Goal: Task Accomplishment & Management: Manage account settings

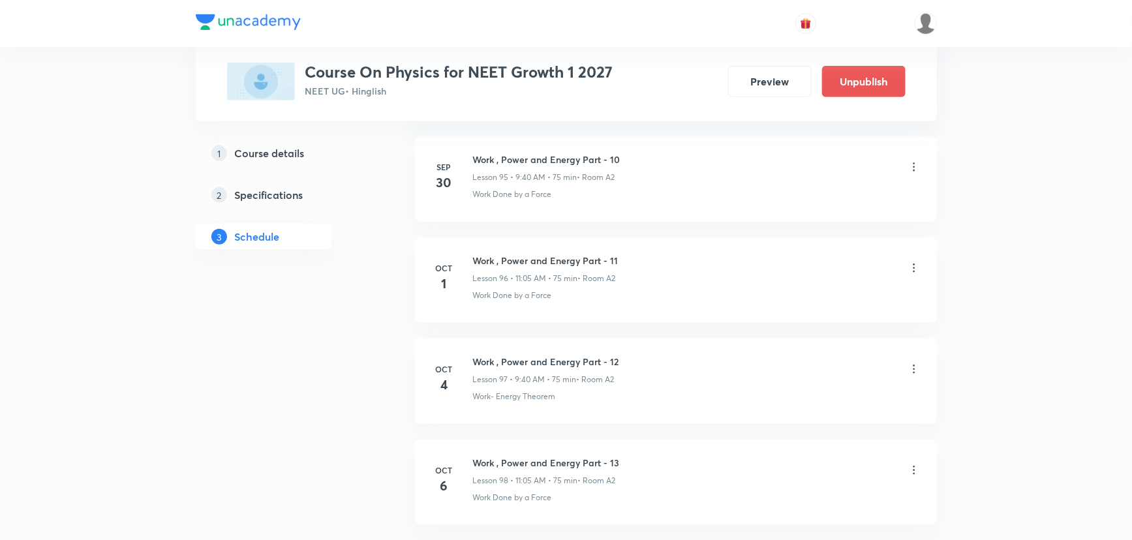
scroll to position [10603, 0]
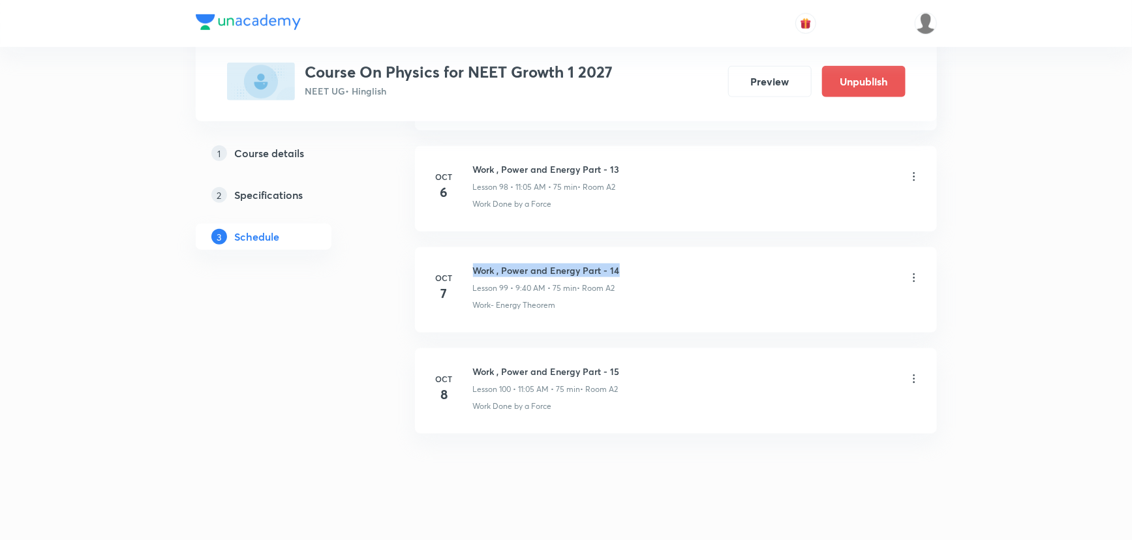
drag, startPoint x: 624, startPoint y: 254, endPoint x: 473, endPoint y: 253, distance: 151.4
click at [473, 264] on div "Work , Power and Energy Part - 14 Lesson 99 • 9:40 AM • 75 min • Room A2" at bounding box center [697, 279] width 448 height 31
copy h6 "Work , Power and Energy Part - 14"
click at [913, 271] on icon at bounding box center [914, 277] width 13 height 13
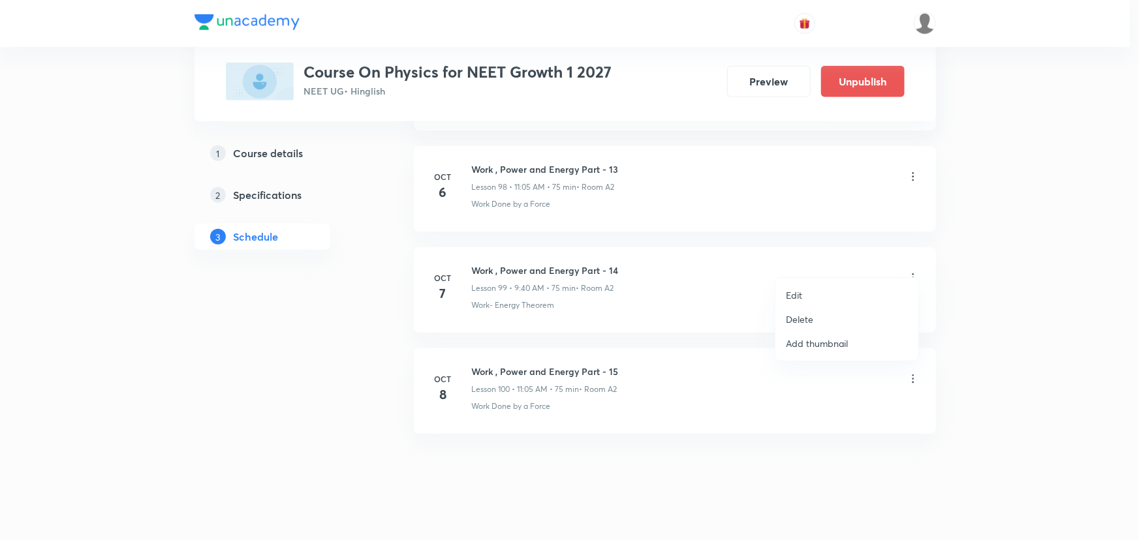
click at [821, 322] on li "Delete" at bounding box center [846, 319] width 143 height 24
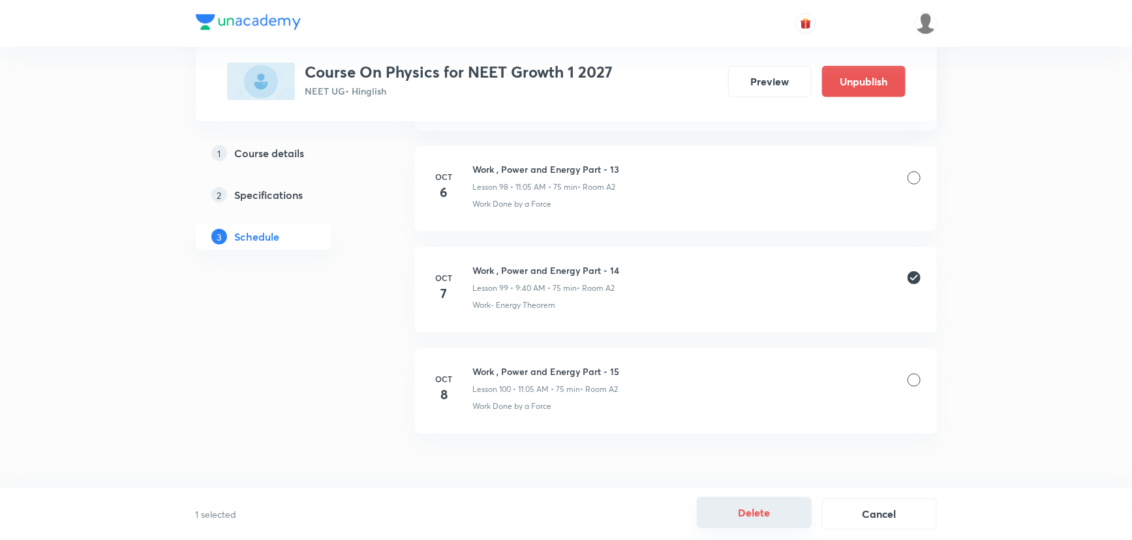
click at [759, 517] on button "Delete" at bounding box center [754, 512] width 115 height 31
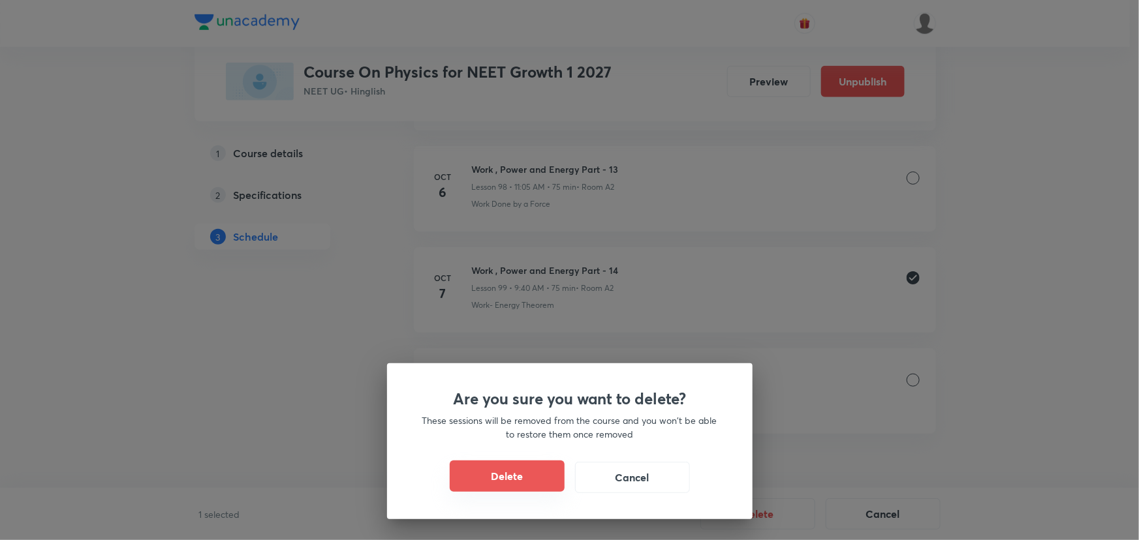
click at [512, 482] on button "Delete" at bounding box center [507, 476] width 115 height 31
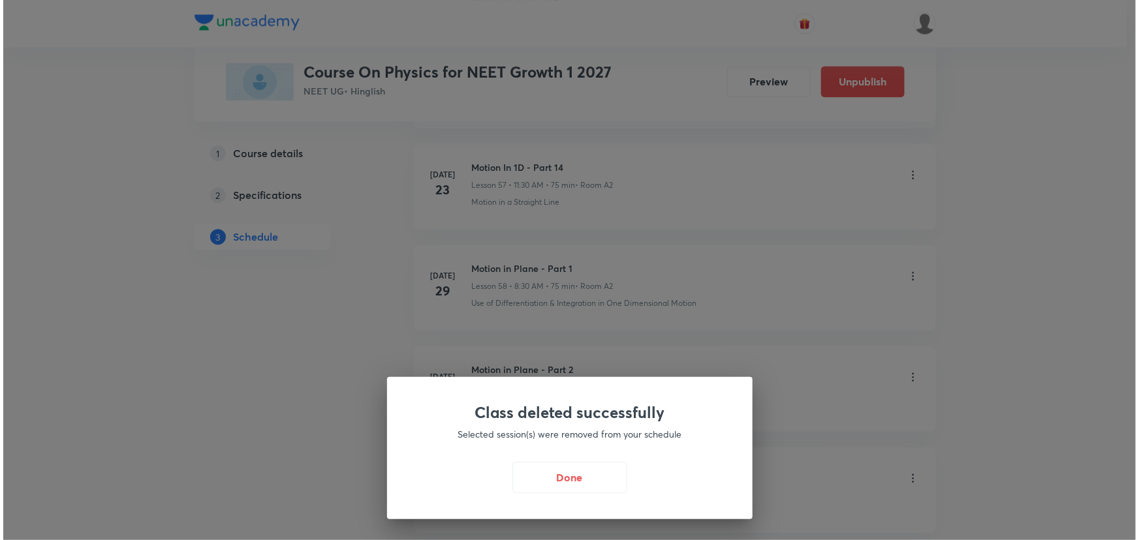
scroll to position [6095, 0]
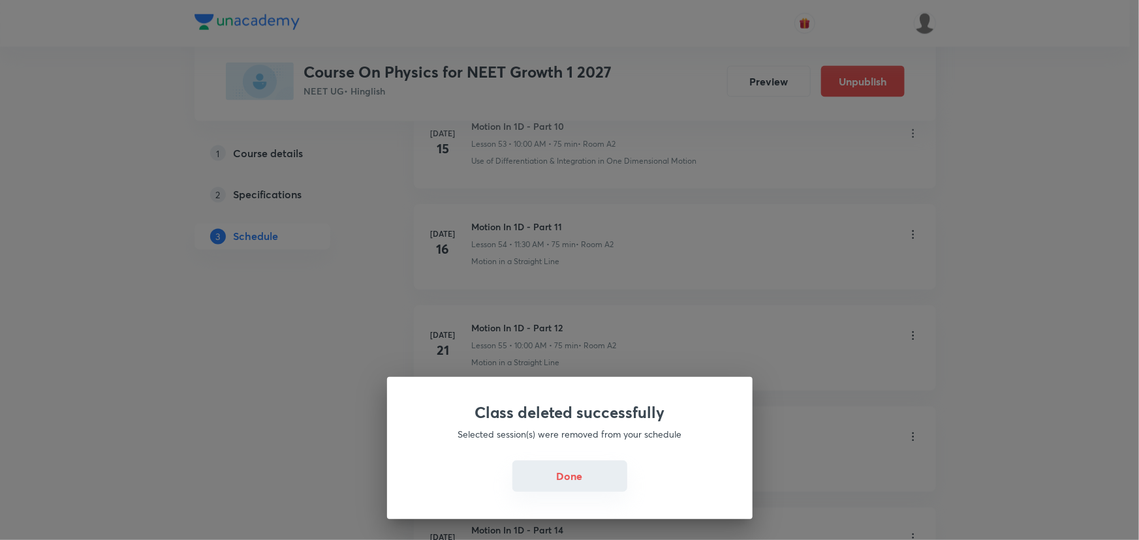
click at [587, 484] on button "Done" at bounding box center [569, 476] width 115 height 31
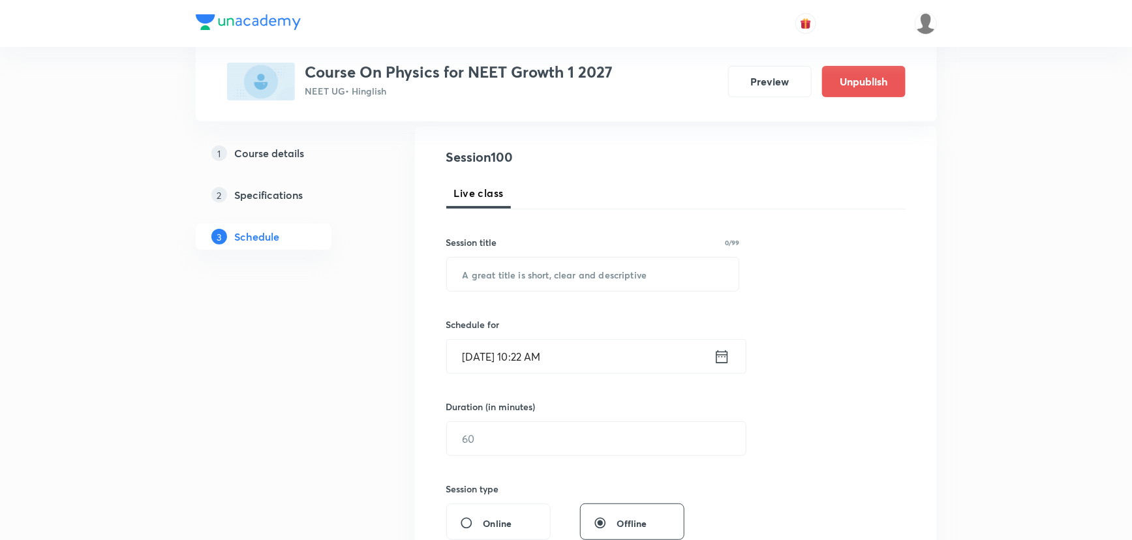
scroll to position [0, 0]
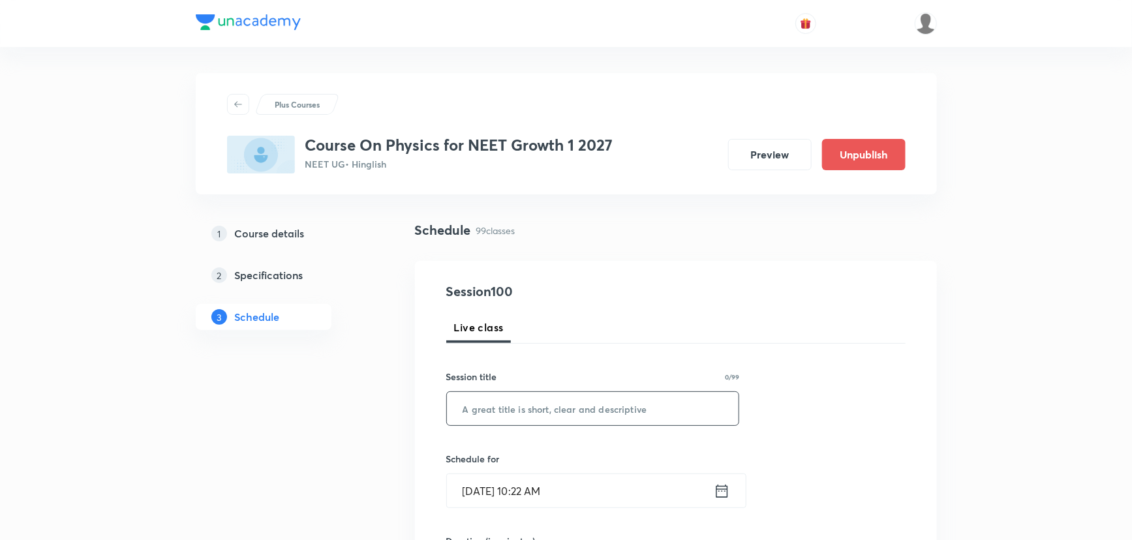
click at [577, 395] on input "text" at bounding box center [593, 408] width 292 height 33
paste input "Work , Power and Energy Part - 14"
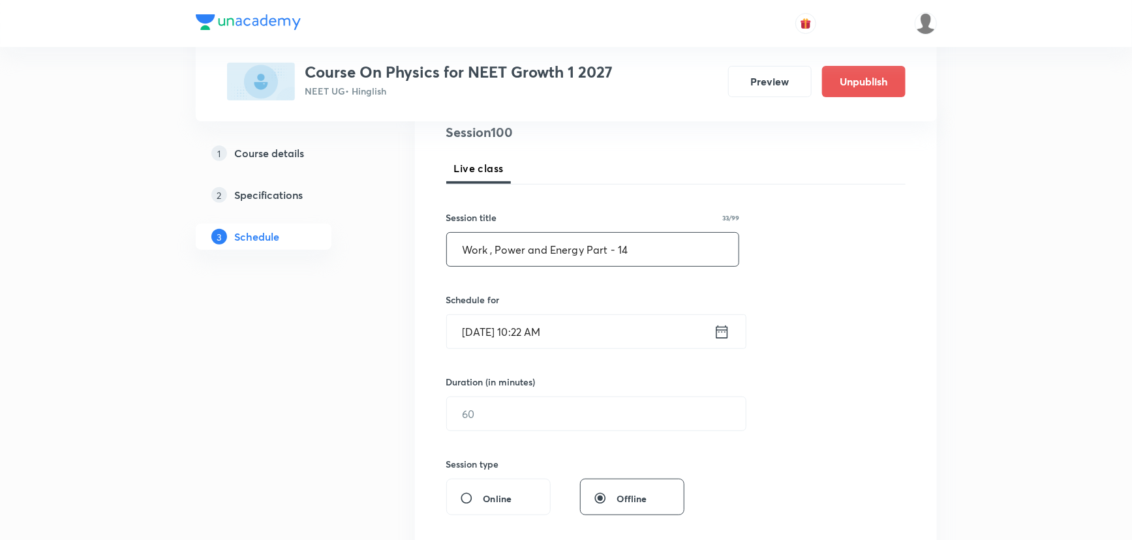
scroll to position [237, 0]
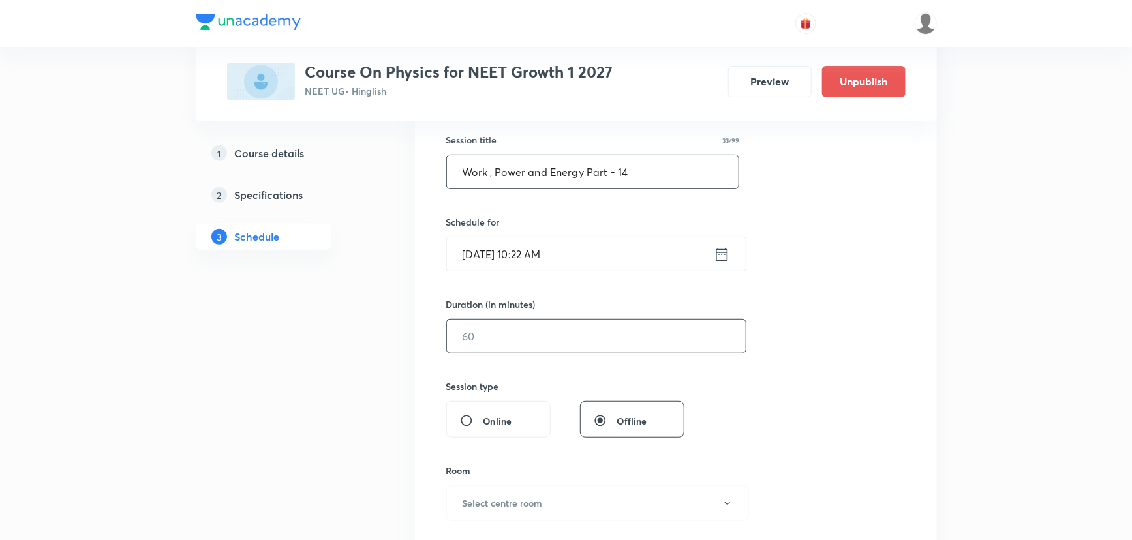
type input "Work , Power and Energy Part - 14"
click at [636, 346] on input "text" at bounding box center [596, 336] width 299 height 33
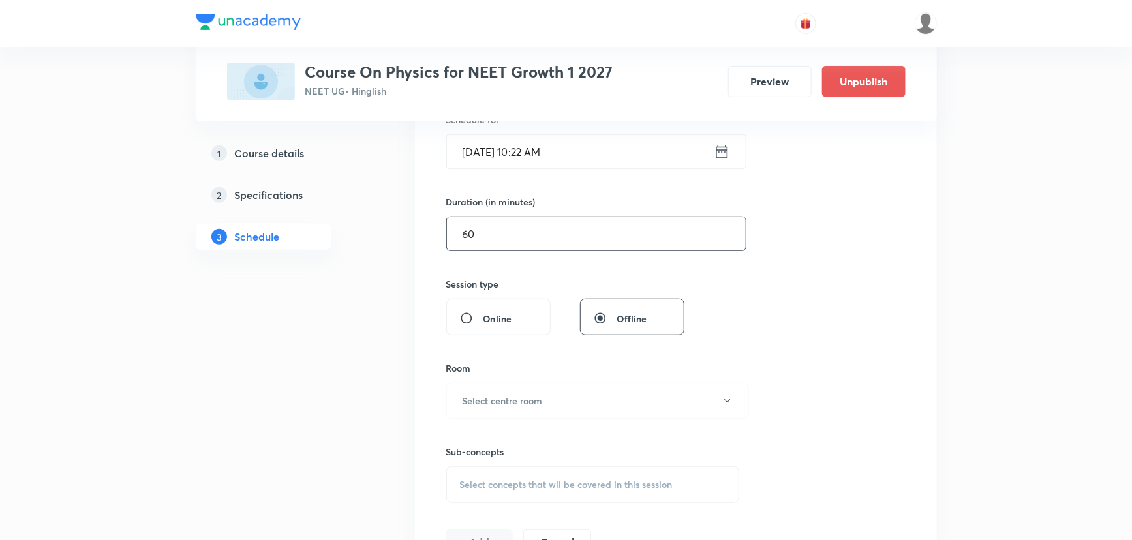
scroll to position [356, 0]
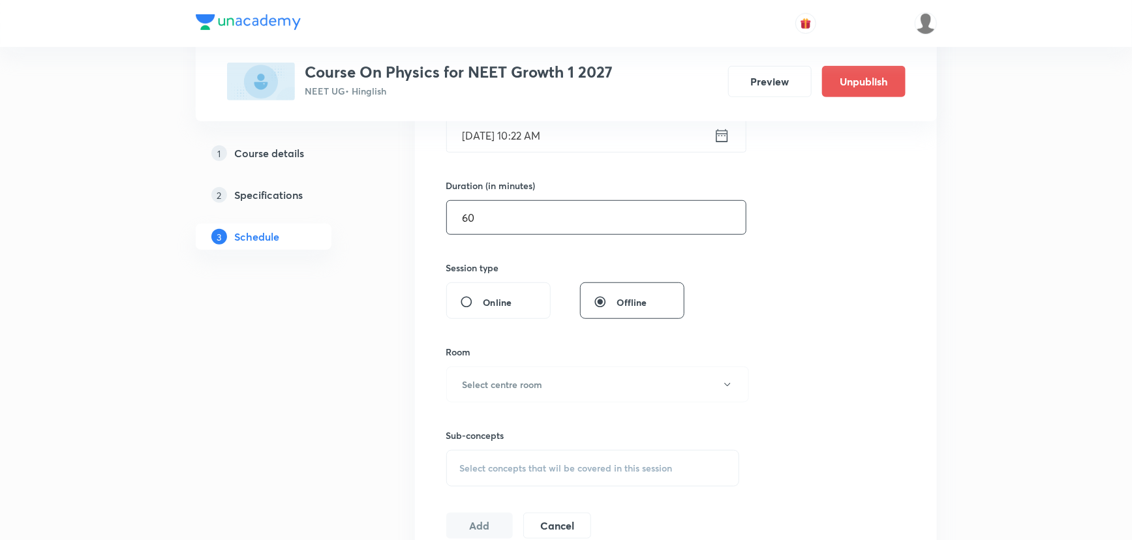
type input "60"
click at [617, 403] on div "Sub-concepts Select concepts that wil be covered in this session" at bounding box center [593, 445] width 294 height 84
click at [611, 386] on button "Select centre room" at bounding box center [597, 385] width 303 height 36
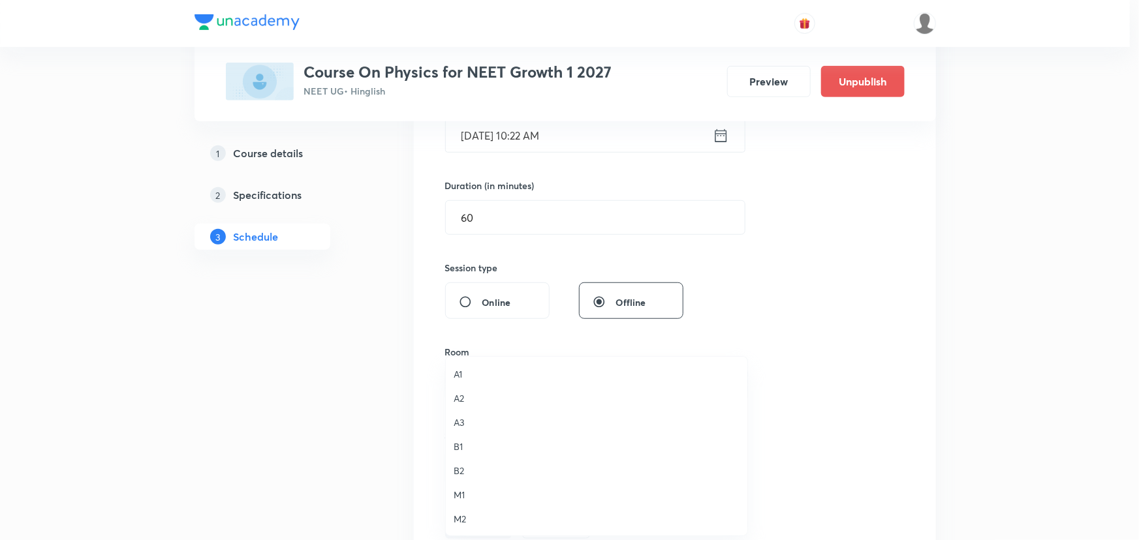
click at [496, 393] on span "A2" at bounding box center [596, 398] width 286 height 14
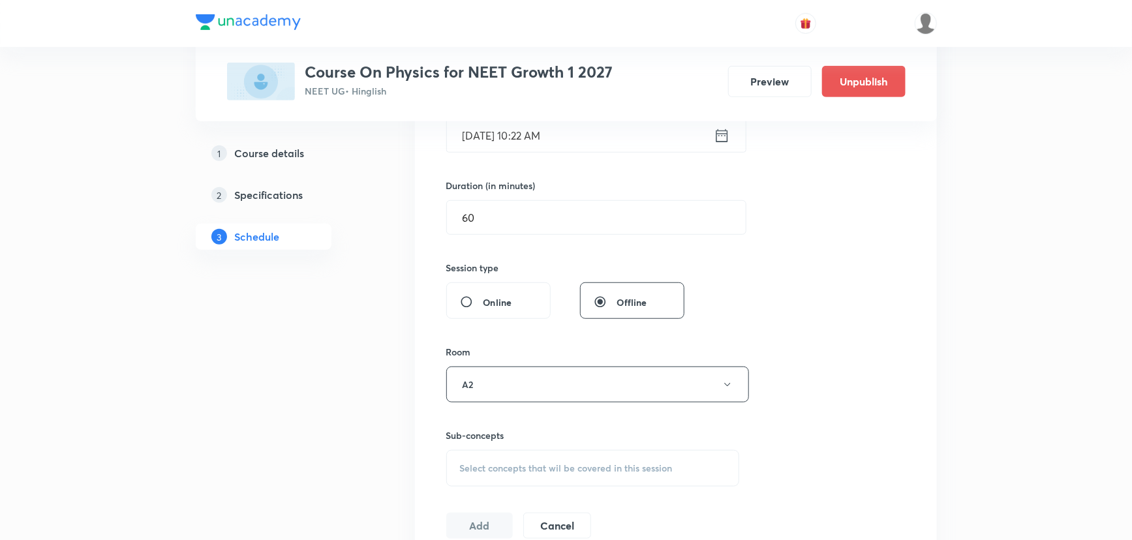
click at [491, 460] on div "Select concepts that wil be covered in this session" at bounding box center [593, 468] width 294 height 37
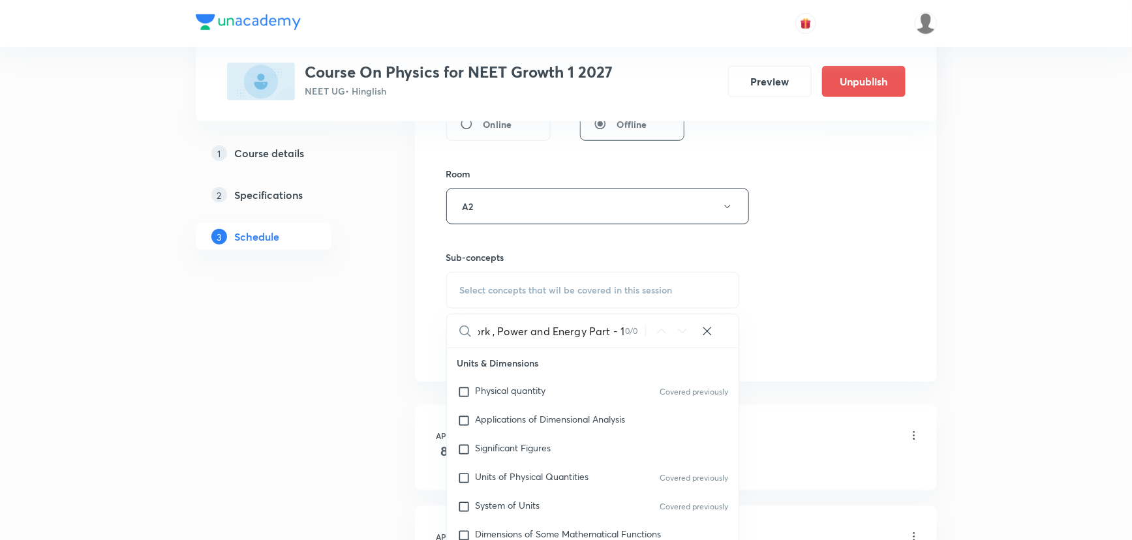
scroll to position [0, 13]
type input "W"
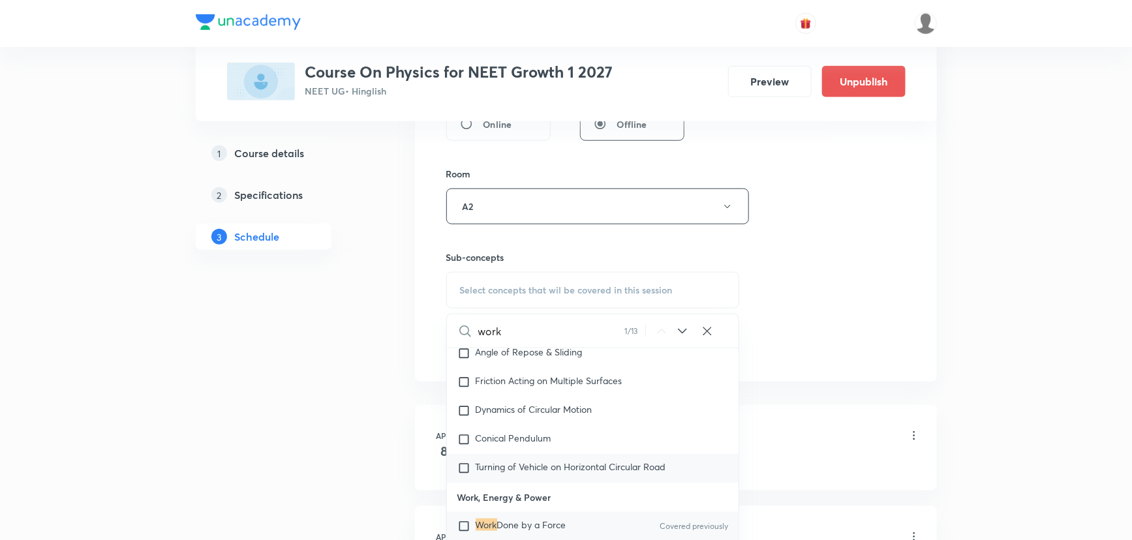
scroll to position [3155, 0]
type input "work"
click at [463, 519] on input "checkbox" at bounding box center [466, 525] width 18 height 13
checkbox input "true"
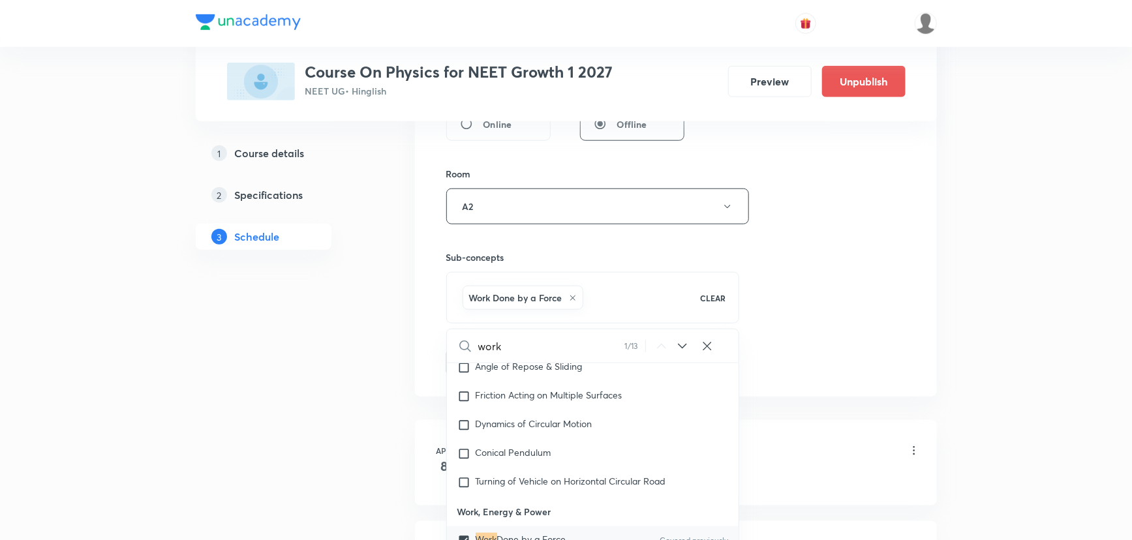
click at [850, 309] on div "Session 100 Live class Session title 33/99 Work , Power and Energy Part - 14 ​ …" at bounding box center [675, 62] width 459 height 628
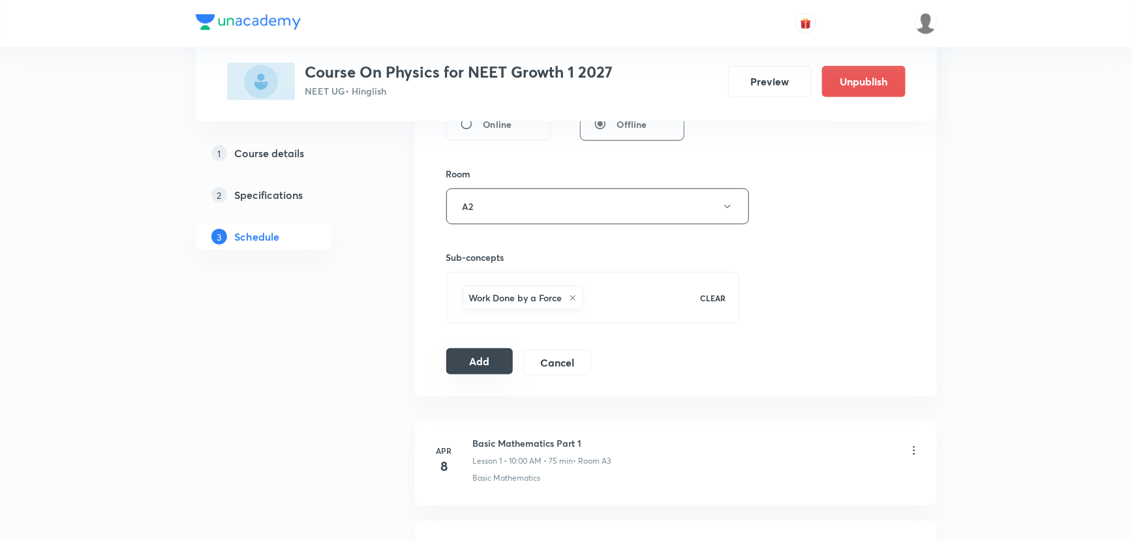
click at [493, 356] on button "Add" at bounding box center [479, 361] width 67 height 26
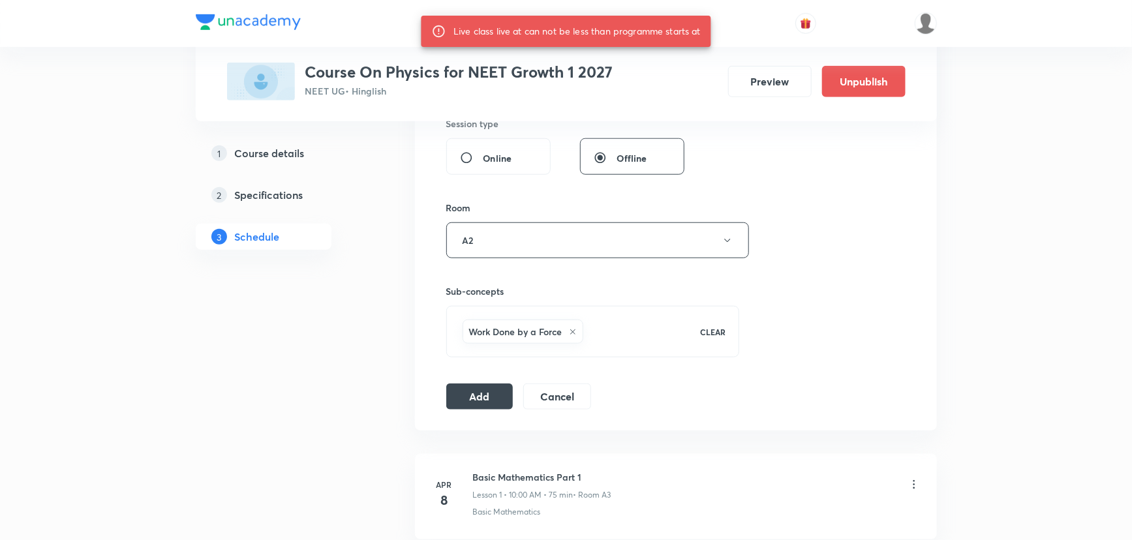
scroll to position [237, 0]
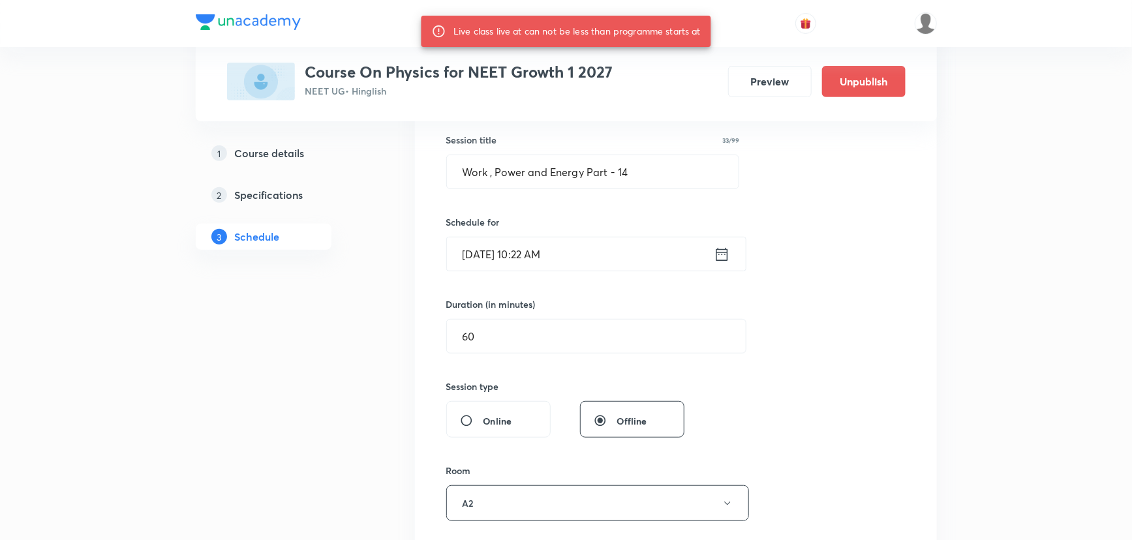
click at [720, 257] on icon at bounding box center [722, 254] width 16 height 18
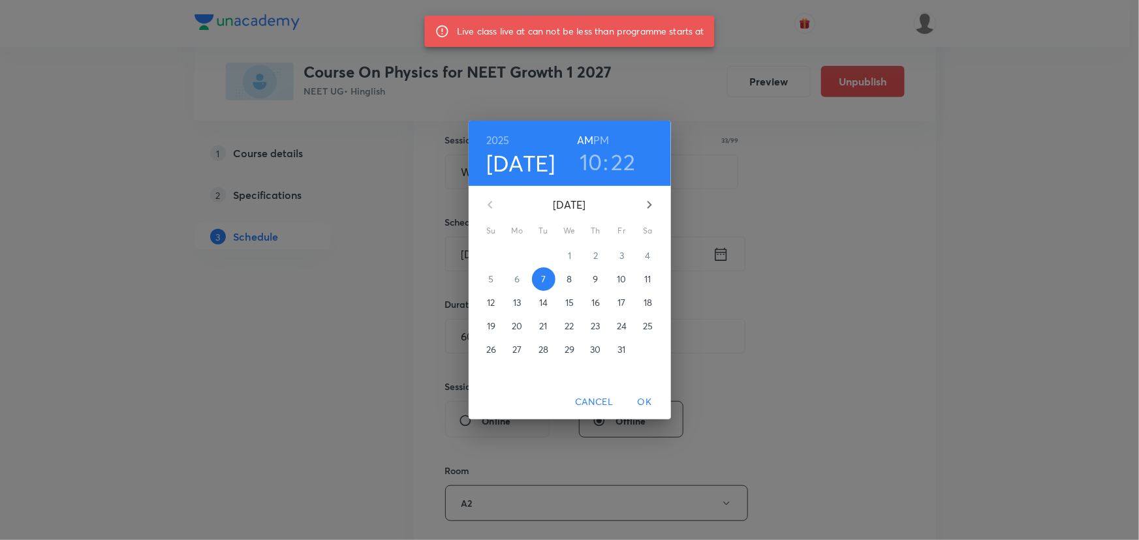
click at [630, 162] on h3 "22" at bounding box center [623, 161] width 24 height 27
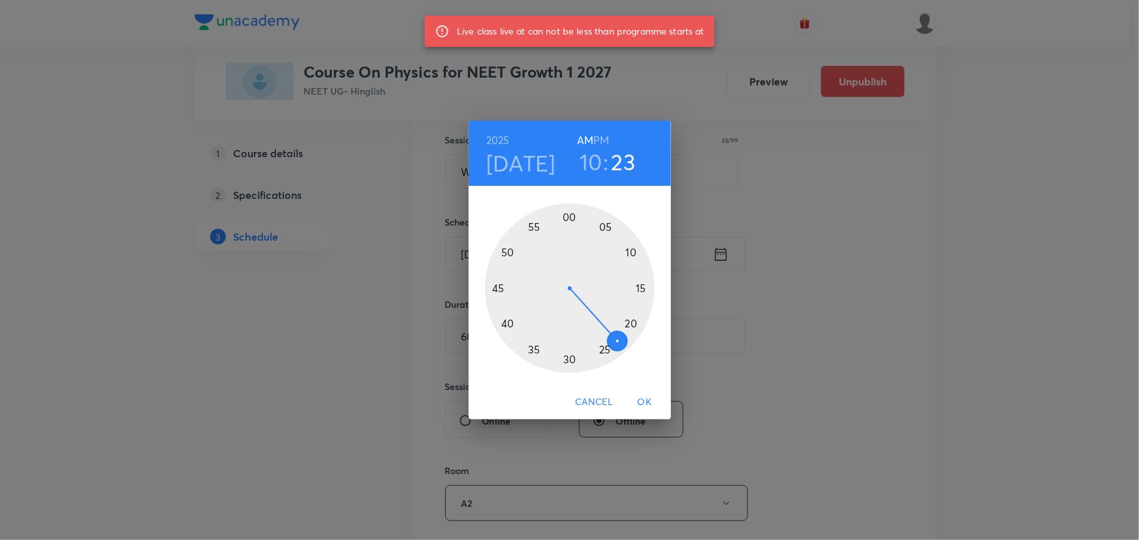
click at [617, 338] on div at bounding box center [570, 289] width 170 height 170
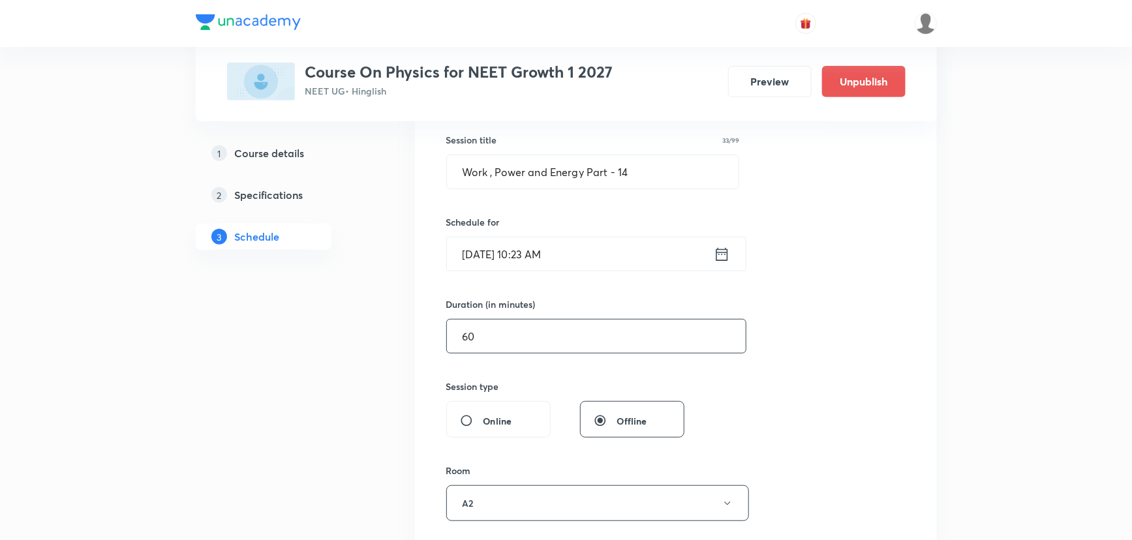
scroll to position [711, 0]
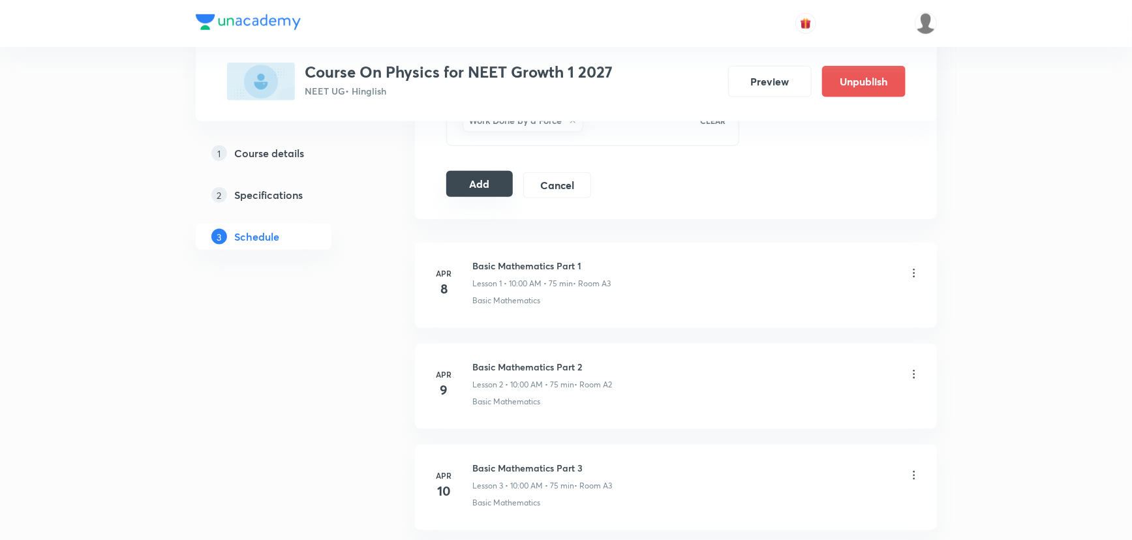
click at [493, 187] on button "Add" at bounding box center [479, 184] width 67 height 26
drag, startPoint x: 489, startPoint y: 183, endPoint x: 497, endPoint y: 183, distance: 7.9
click at [489, 183] on button "Add" at bounding box center [479, 184] width 67 height 26
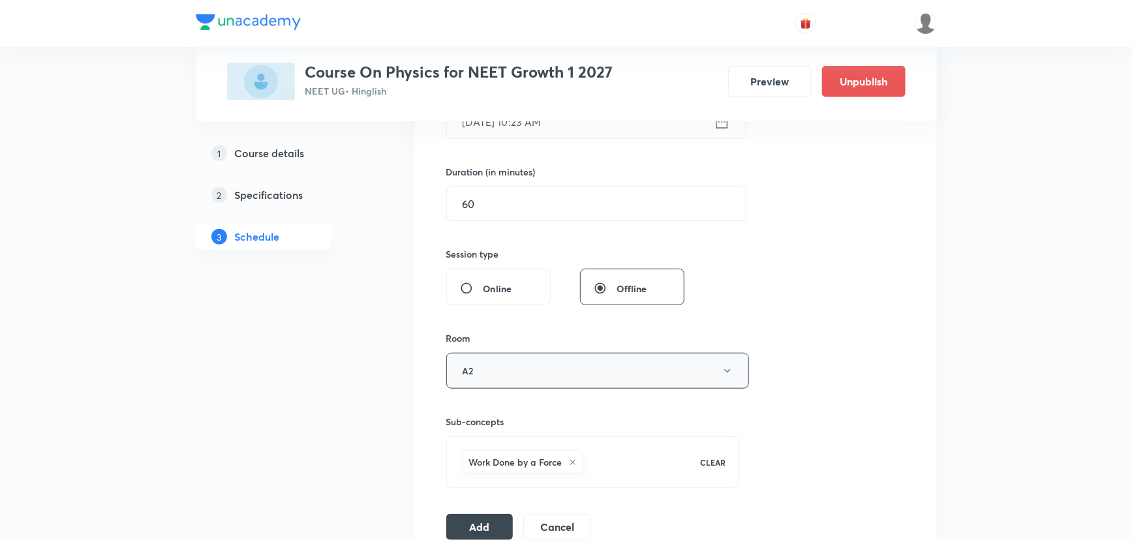
scroll to position [296, 0]
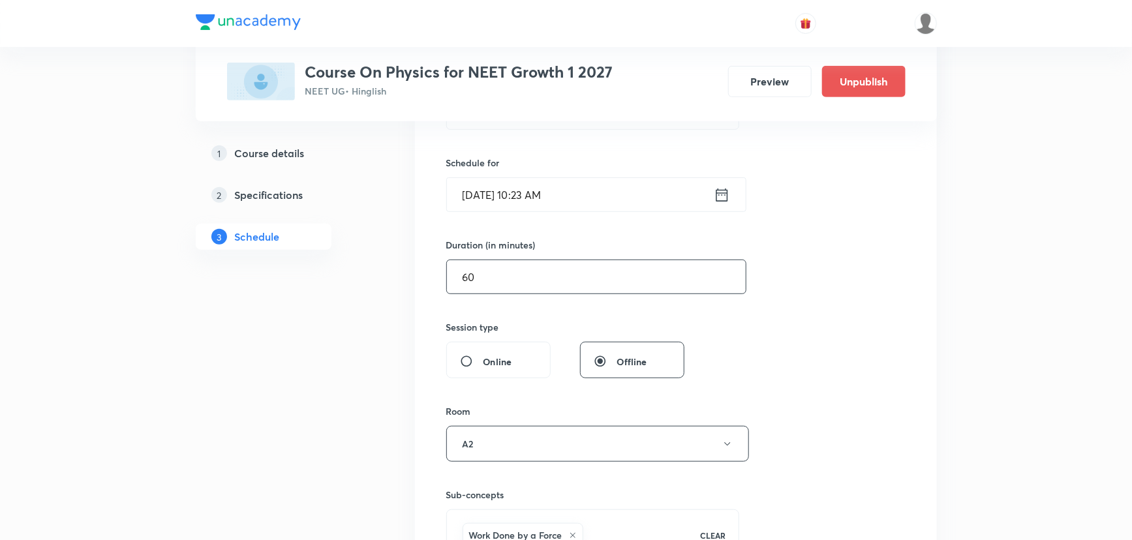
drag, startPoint x: 489, startPoint y: 271, endPoint x: 453, endPoint y: 257, distance: 37.8
click at [453, 257] on div "Duration (in minutes) 60 ​" at bounding box center [565, 266] width 238 height 56
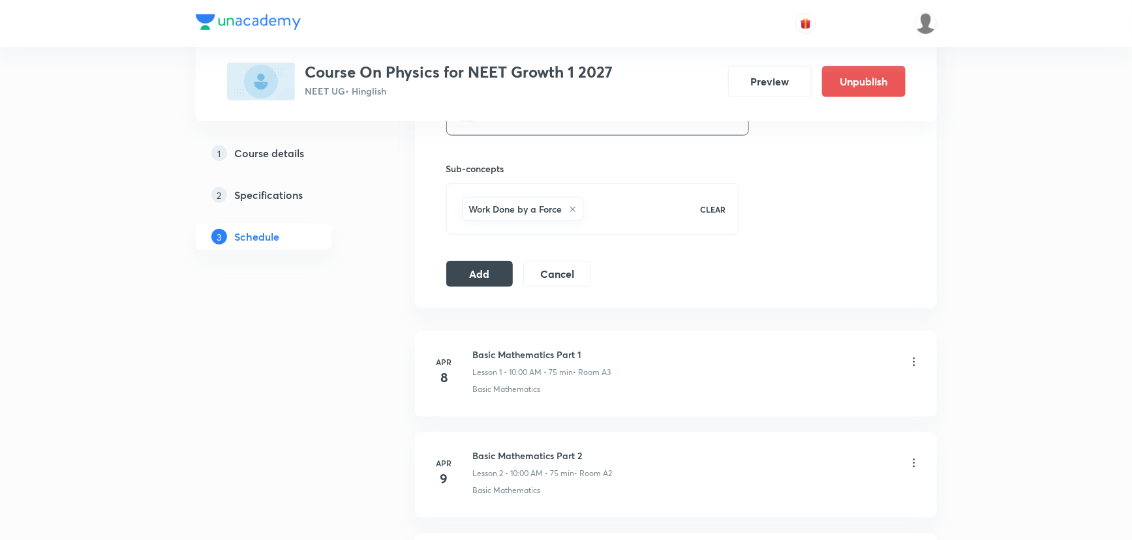
scroll to position [652, 0]
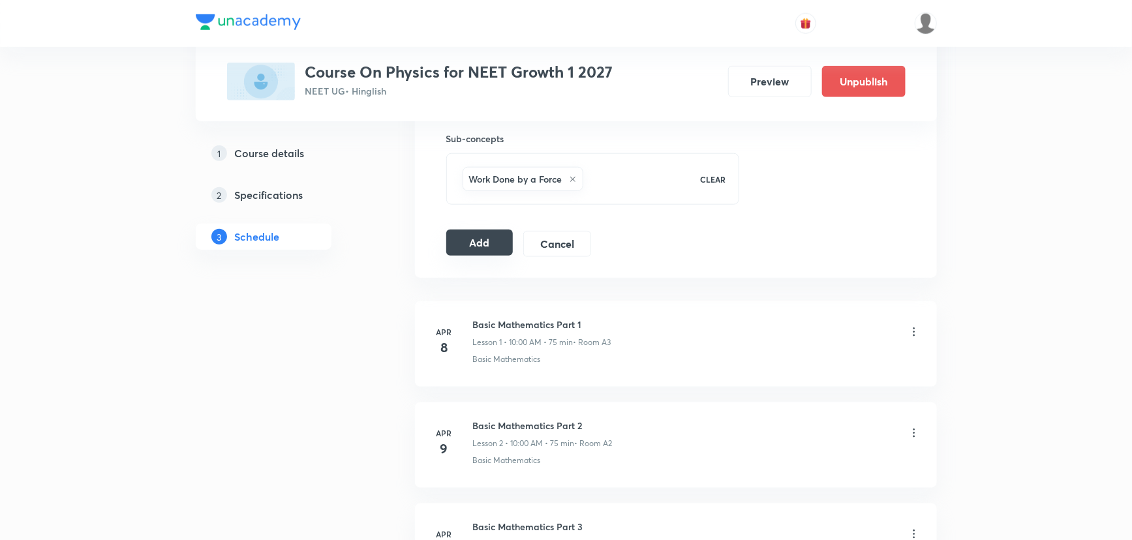
type input "55"
click at [474, 248] on button "Add" at bounding box center [479, 243] width 67 height 26
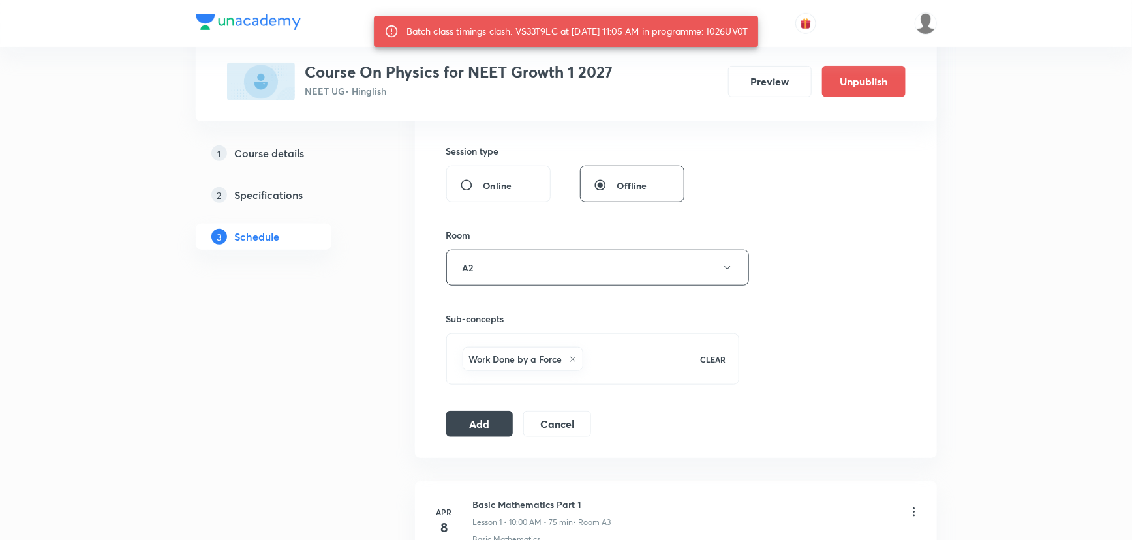
scroll to position [415, 0]
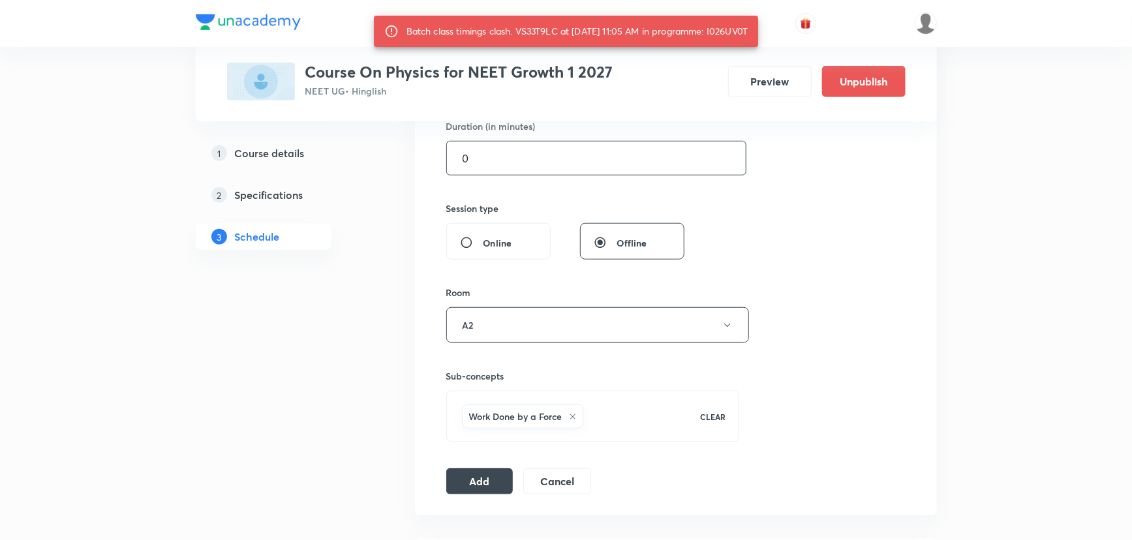
drag, startPoint x: 488, startPoint y: 161, endPoint x: 458, endPoint y: 151, distance: 31.4
click at [458, 151] on input "0" at bounding box center [596, 158] width 299 height 33
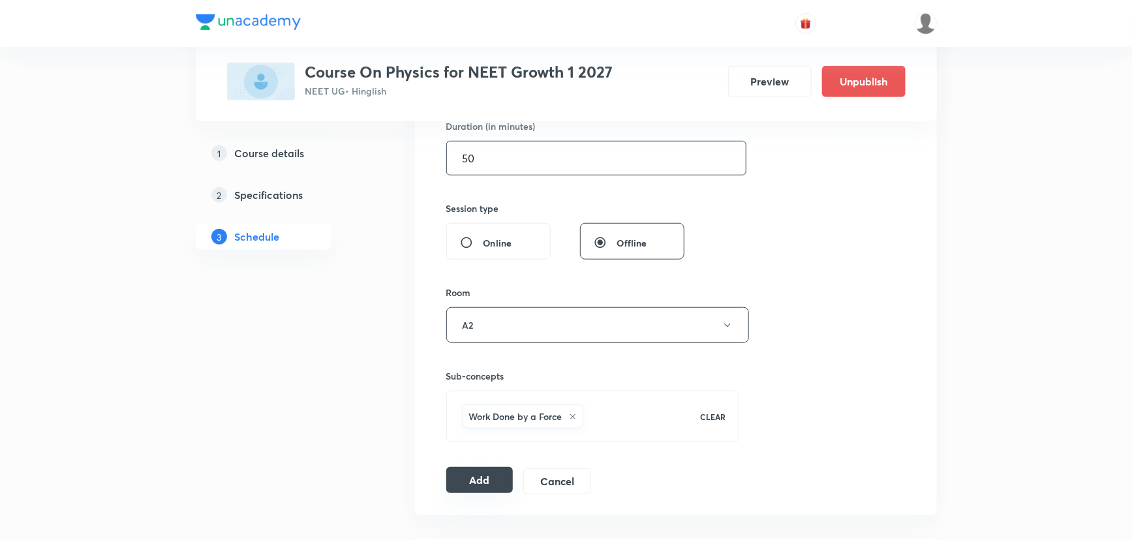
type input "50"
click at [459, 476] on button "Add" at bounding box center [479, 480] width 67 height 26
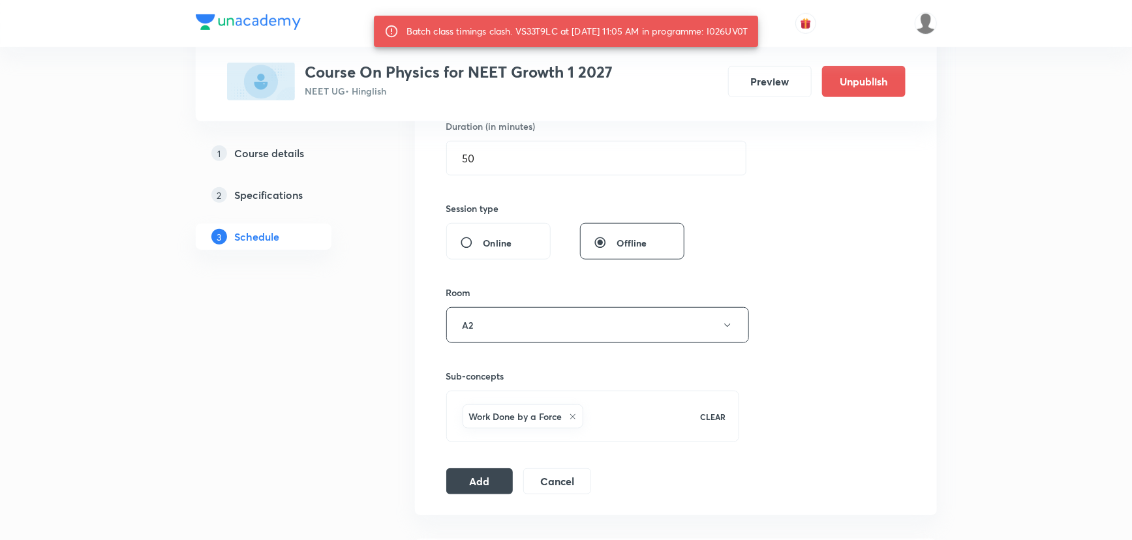
click at [733, 27] on div "Batch class timings clash. VS33T9LC at [DATE] 11:05 AM in programme: I026UV0T" at bounding box center [577, 31] width 342 height 23
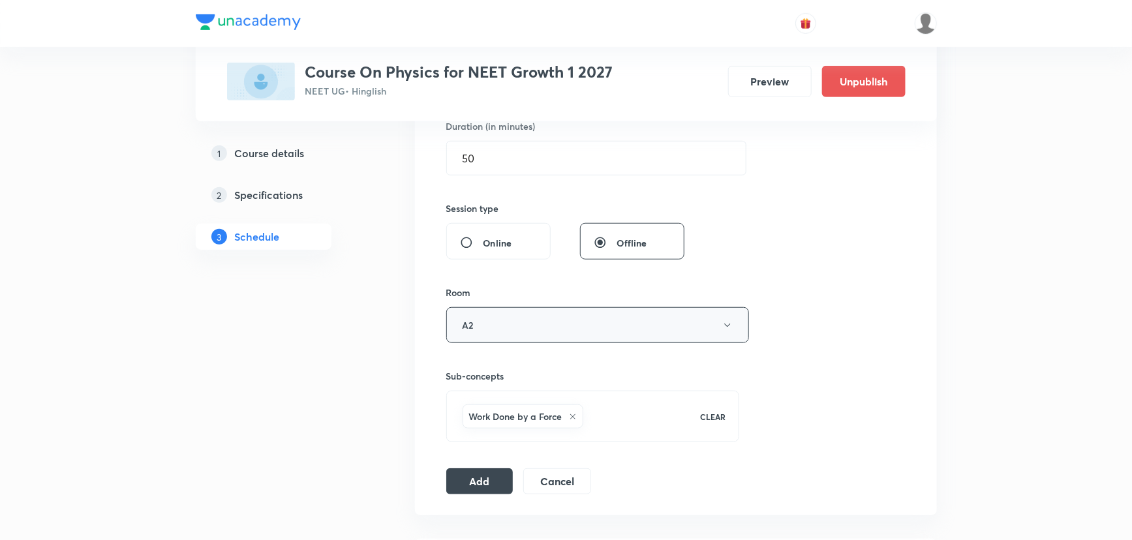
click at [517, 328] on button "A2" at bounding box center [597, 325] width 303 height 36
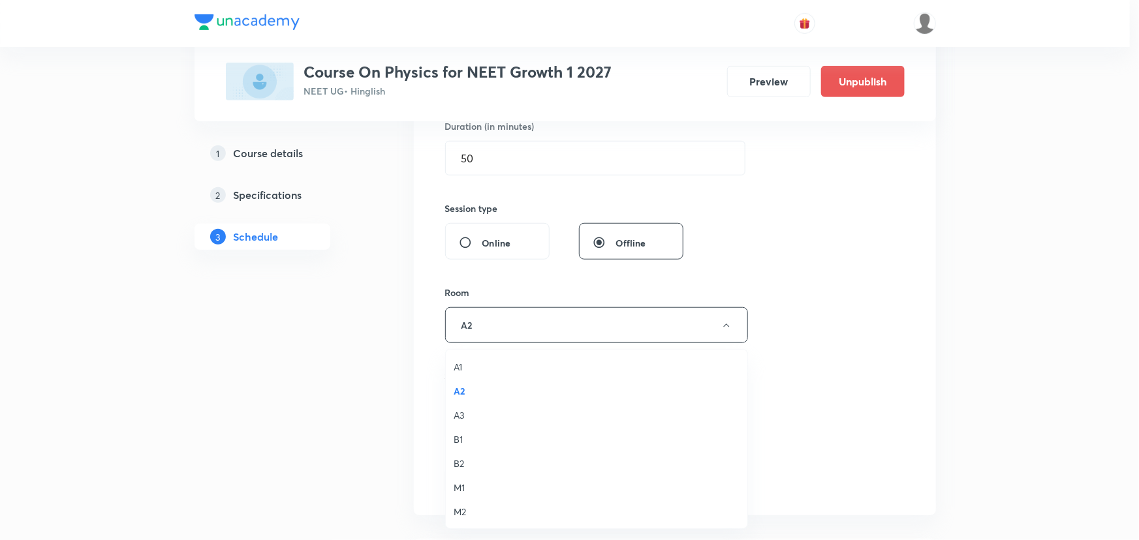
drag, startPoint x: 503, startPoint y: 152, endPoint x: 451, endPoint y: 136, distance: 54.7
click at [452, 136] on div at bounding box center [569, 270] width 1139 height 540
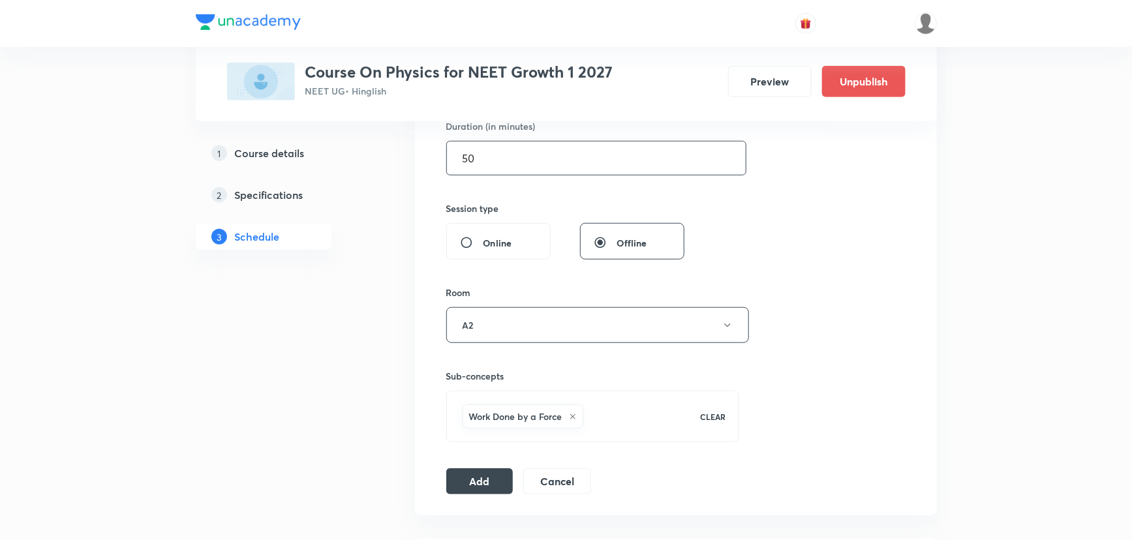
click at [474, 164] on input "50" at bounding box center [596, 158] width 299 height 33
click at [474, 163] on input "50" at bounding box center [596, 158] width 299 height 33
click at [460, 473] on button "Add" at bounding box center [479, 480] width 67 height 26
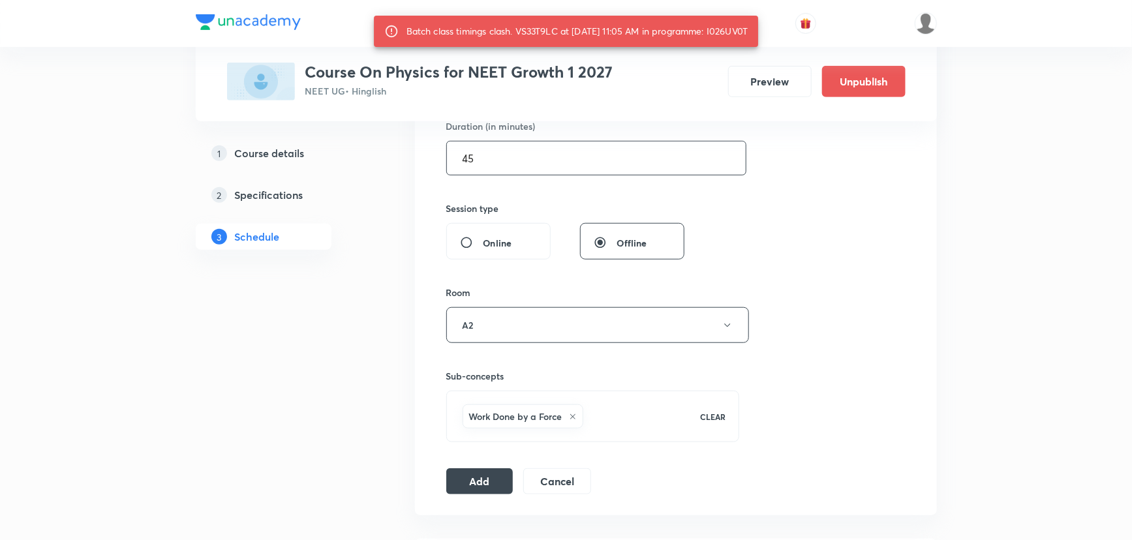
click at [502, 159] on input "45" at bounding box center [596, 158] width 299 height 33
type input "40"
click at [473, 470] on button "Add" at bounding box center [479, 480] width 67 height 26
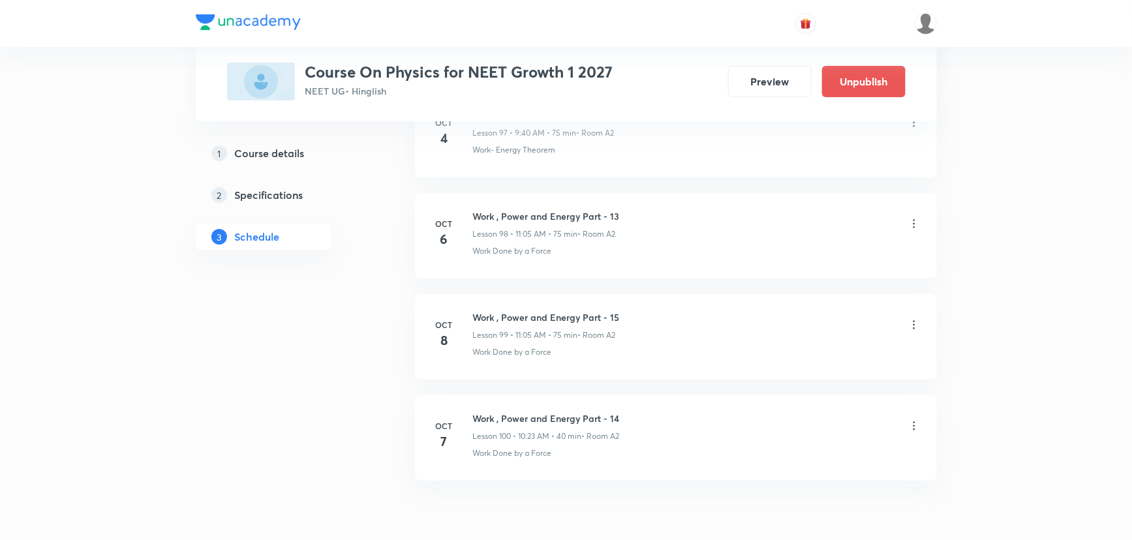
scroll to position [10005, 0]
